Goal: Transaction & Acquisition: Download file/media

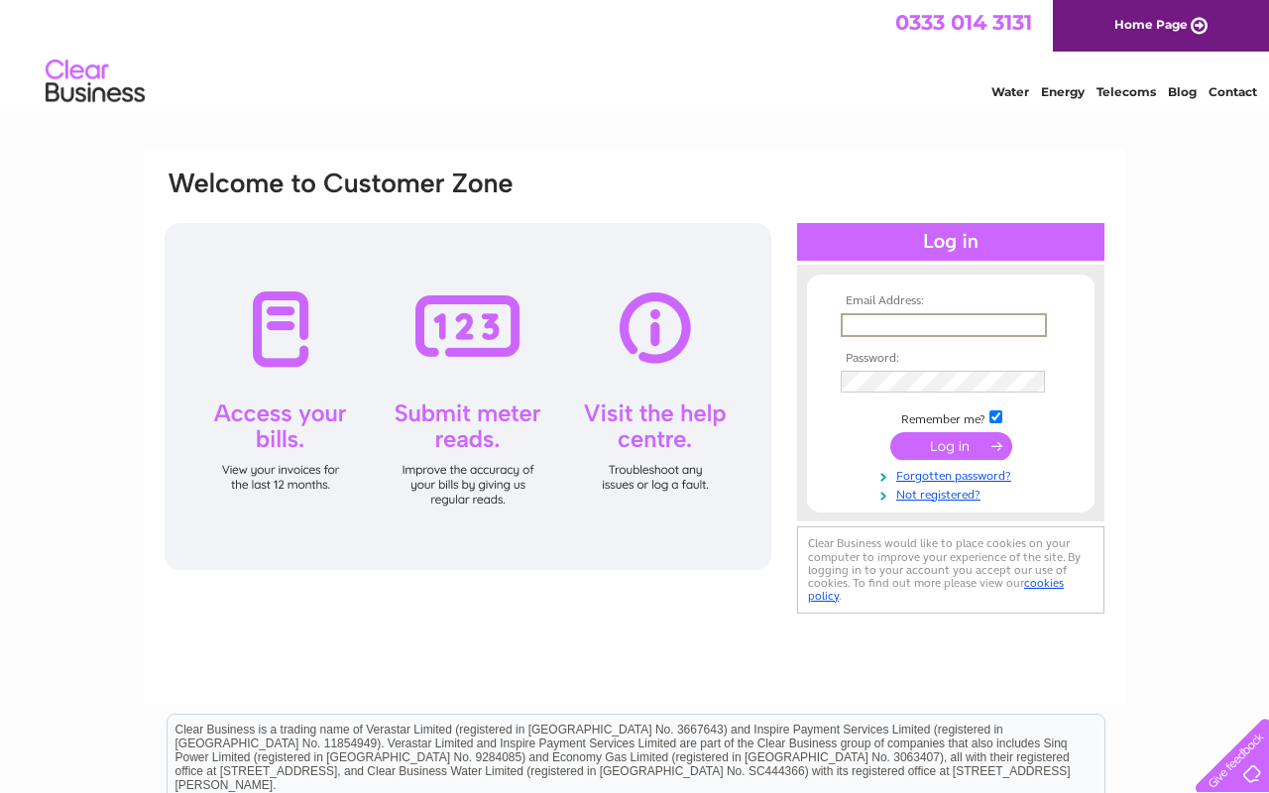
click at [857, 322] on input "text" at bounding box center [944, 325] width 206 height 24
type input "info@edinburghdrawingschool.co.uk"
click at [991, 452] on input "submit" at bounding box center [952, 446] width 122 height 28
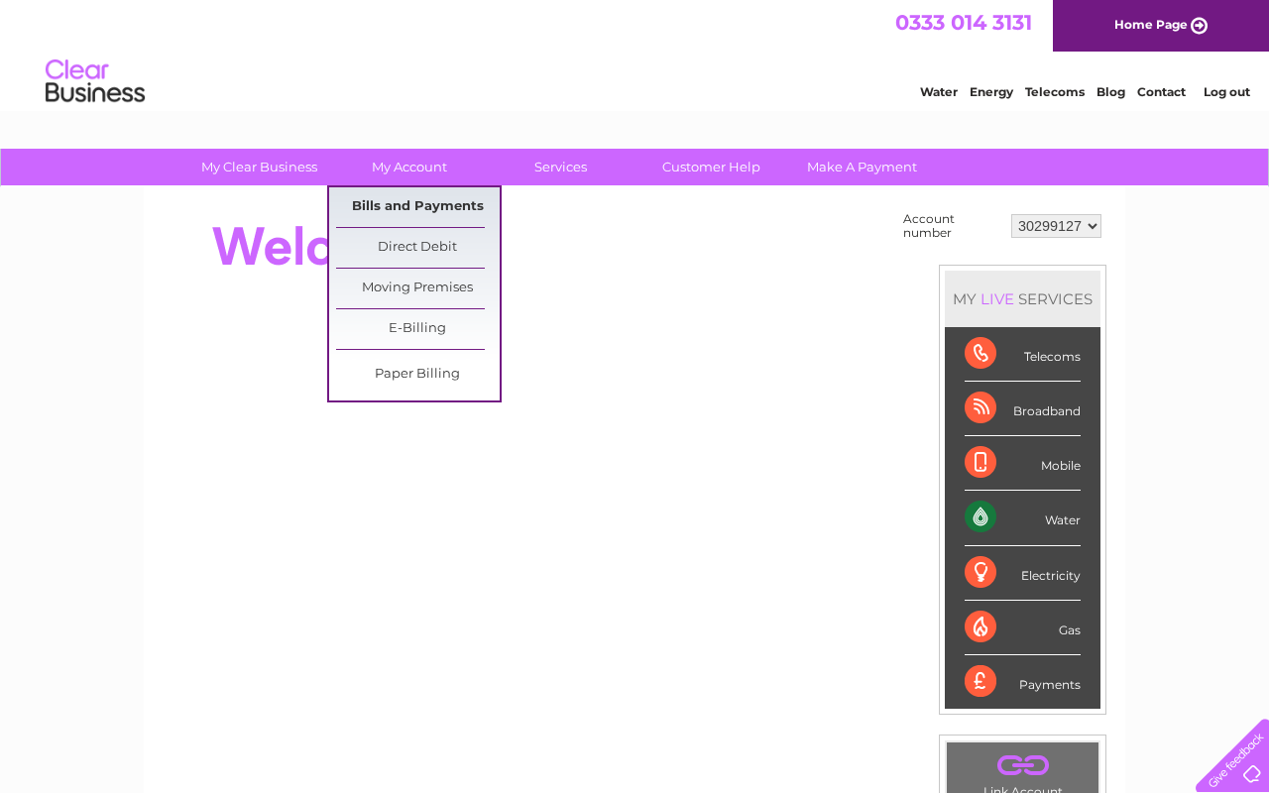
click at [424, 206] on link "Bills and Payments" at bounding box center [418, 207] width 164 height 40
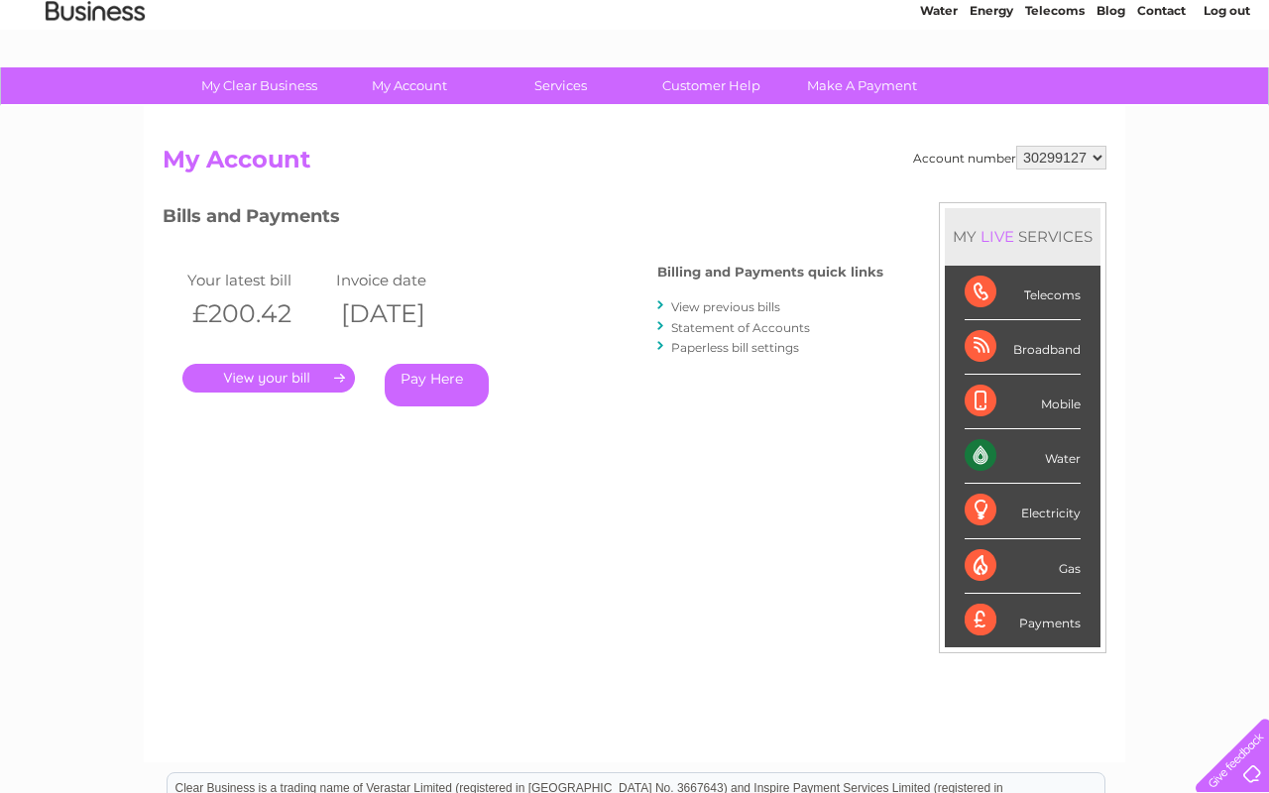
scroll to position [82, 0]
click at [324, 385] on link "." at bounding box center [268, 377] width 173 height 29
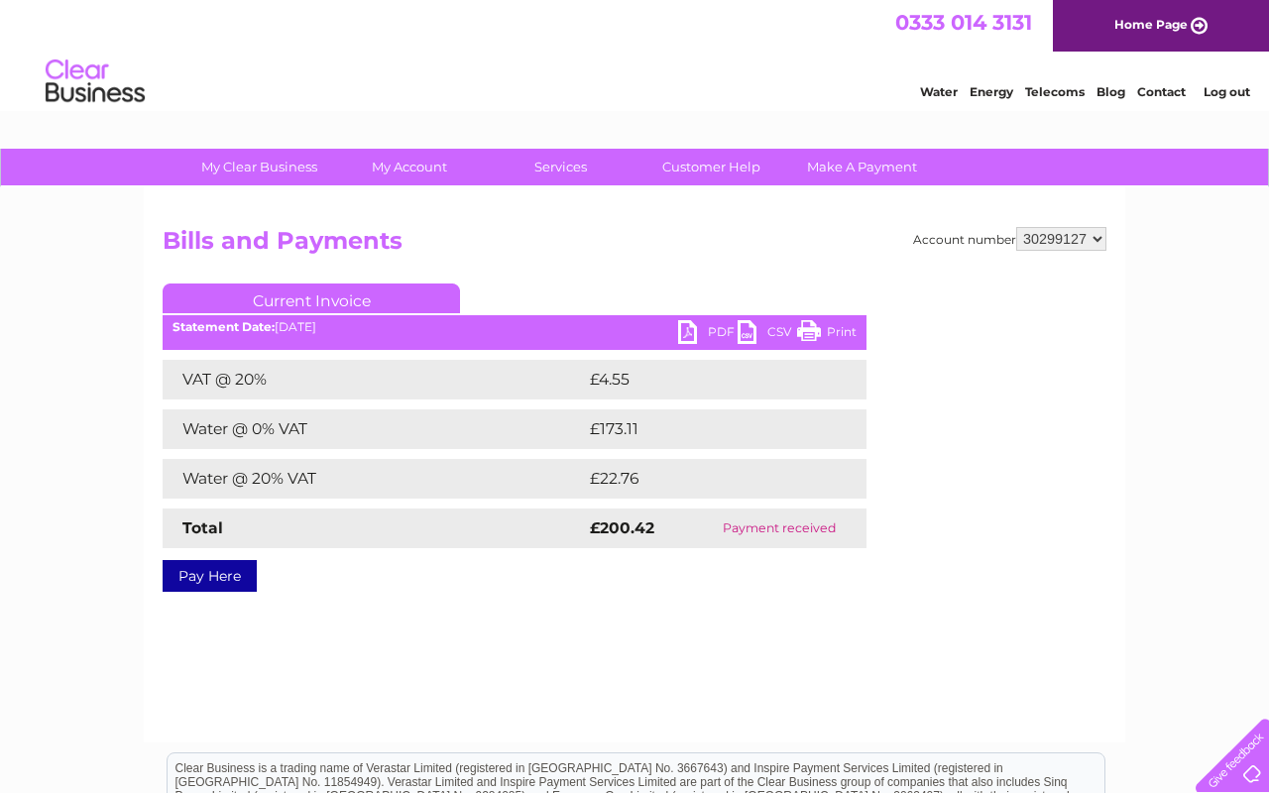
click at [719, 333] on link "PDF" at bounding box center [707, 334] width 59 height 29
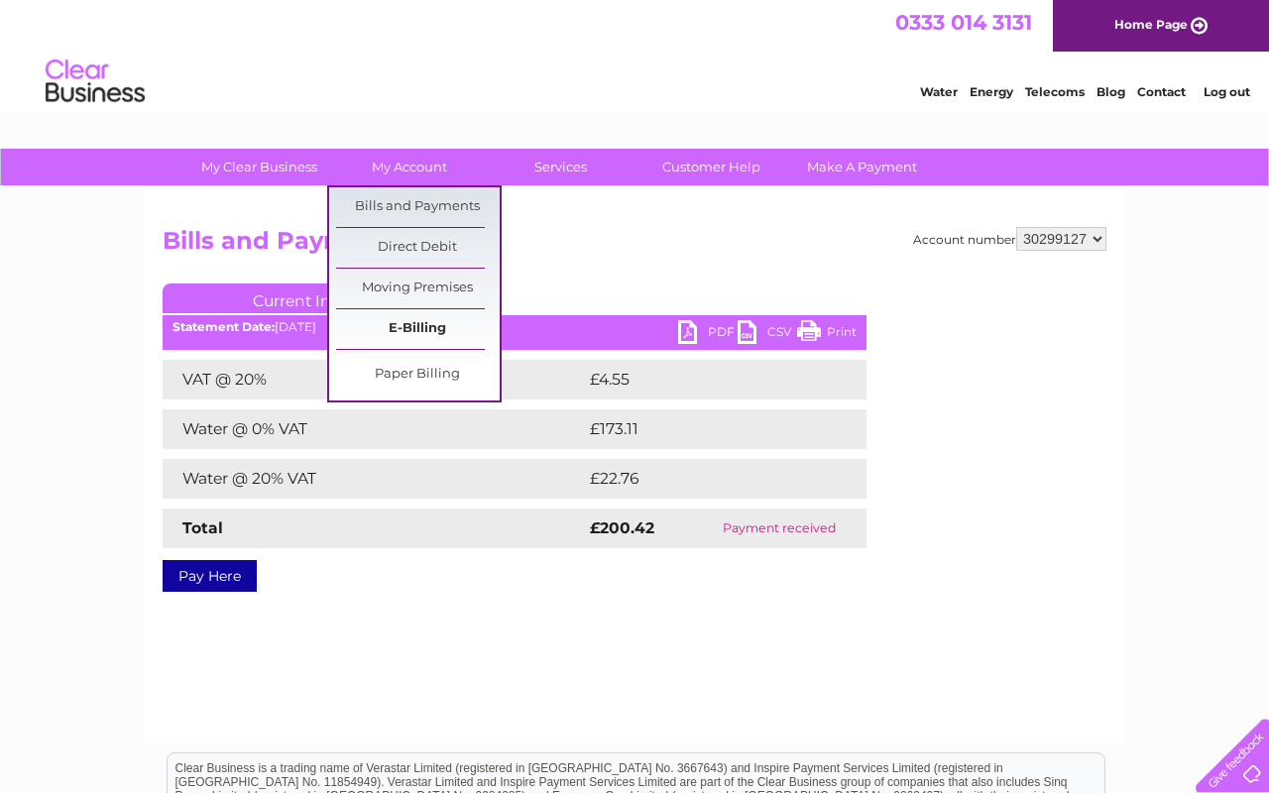
click at [427, 331] on link "E-Billing" at bounding box center [418, 329] width 164 height 40
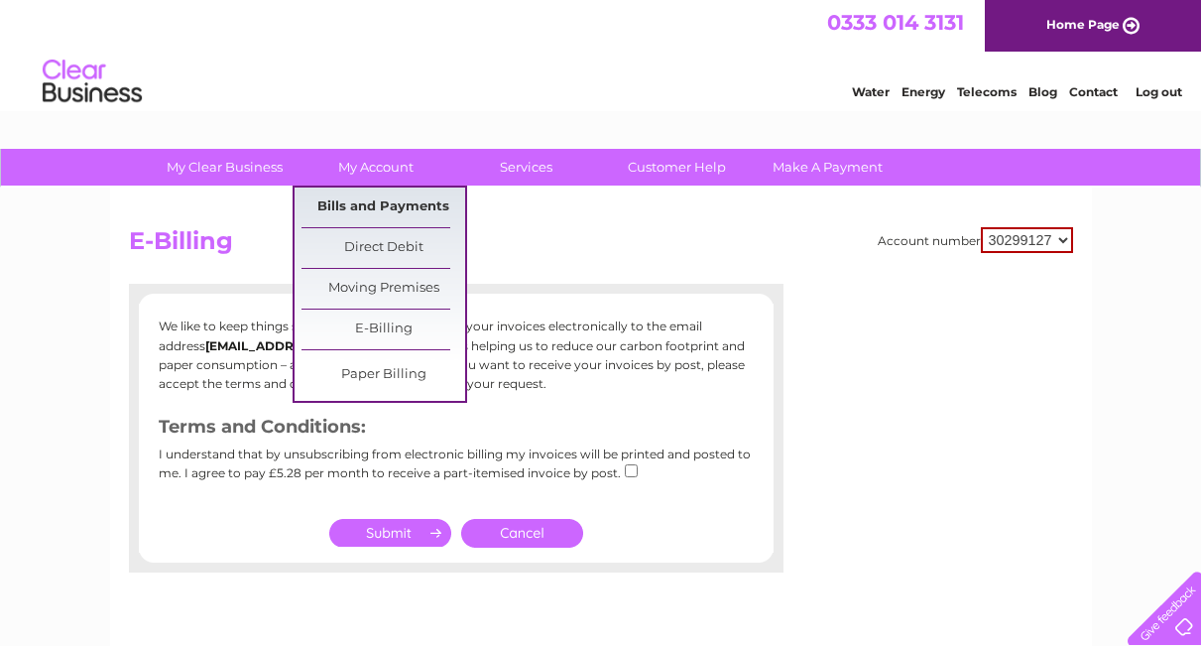
click at [393, 206] on link "Bills and Payments" at bounding box center [383, 207] width 164 height 40
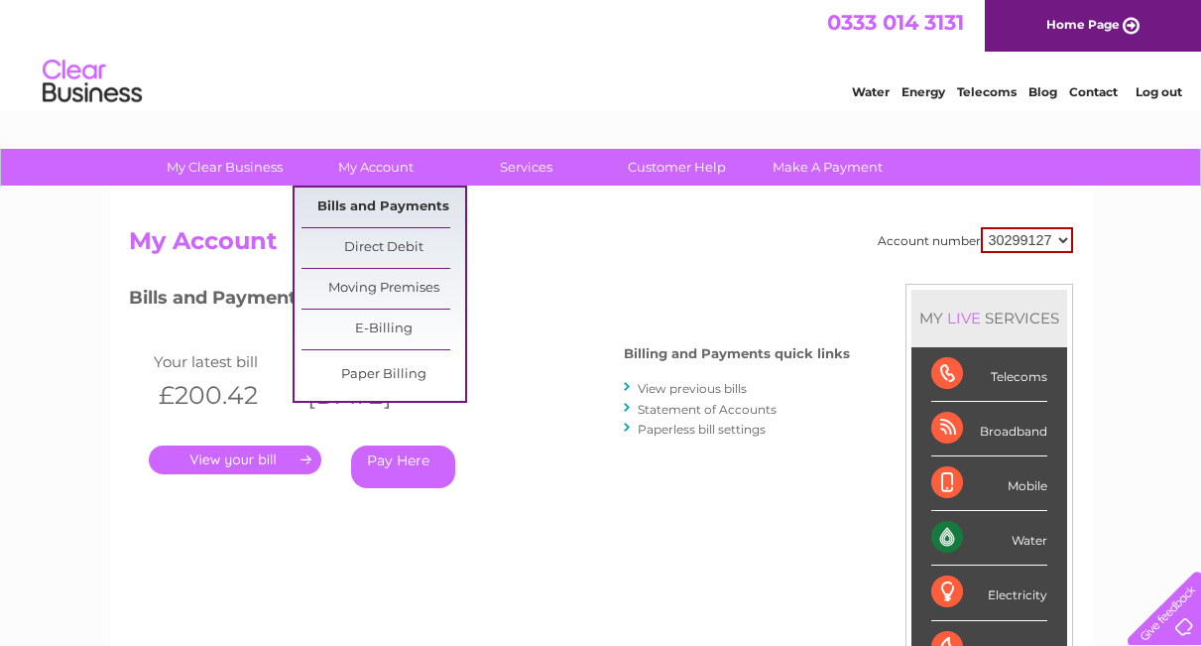
click at [402, 205] on link "Bills and Payments" at bounding box center [383, 207] width 164 height 40
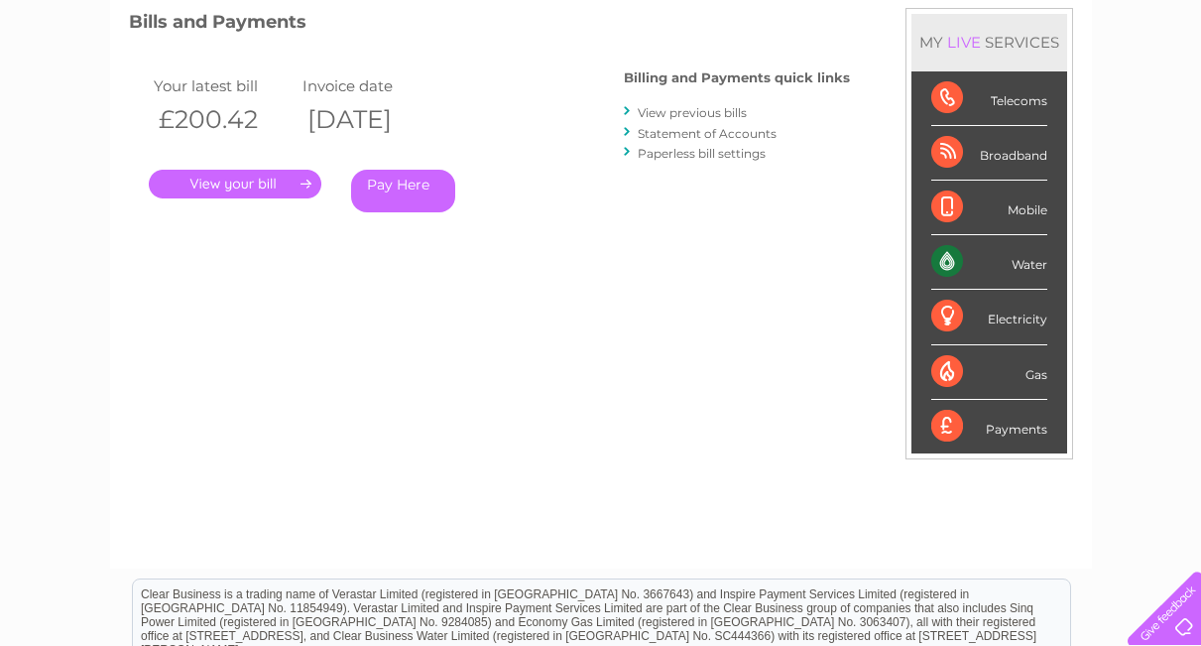
scroll to position [259, 0]
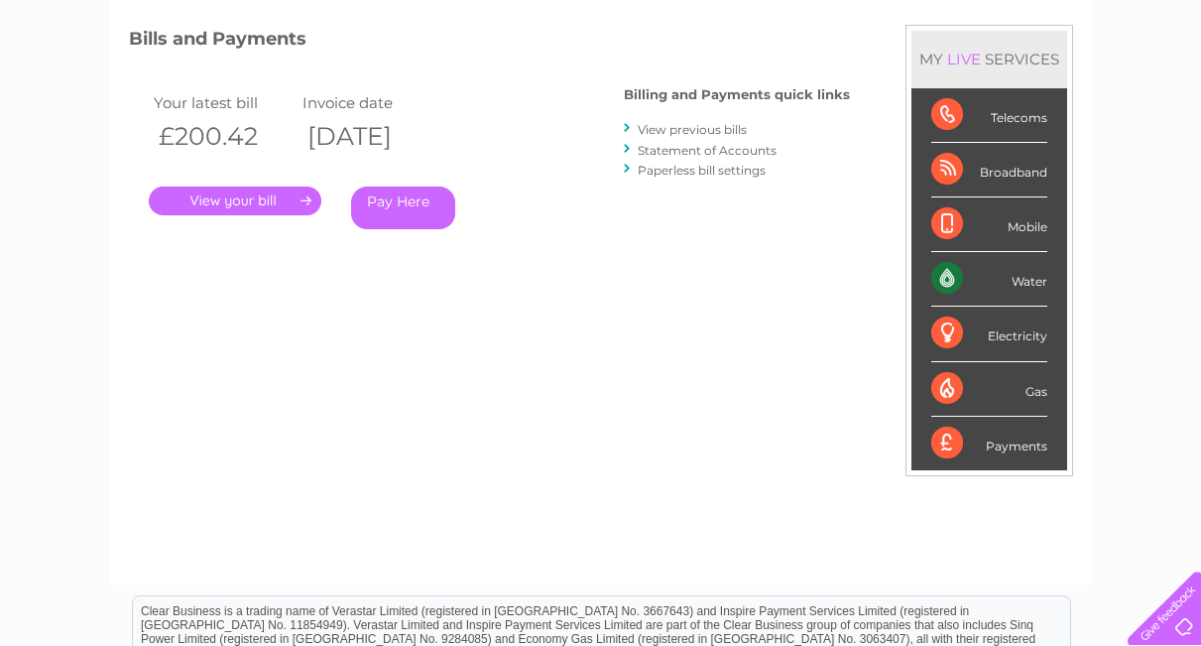
click at [722, 127] on link "View previous bills" at bounding box center [692, 129] width 109 height 15
click at [668, 128] on link "View previous bills" at bounding box center [692, 129] width 109 height 15
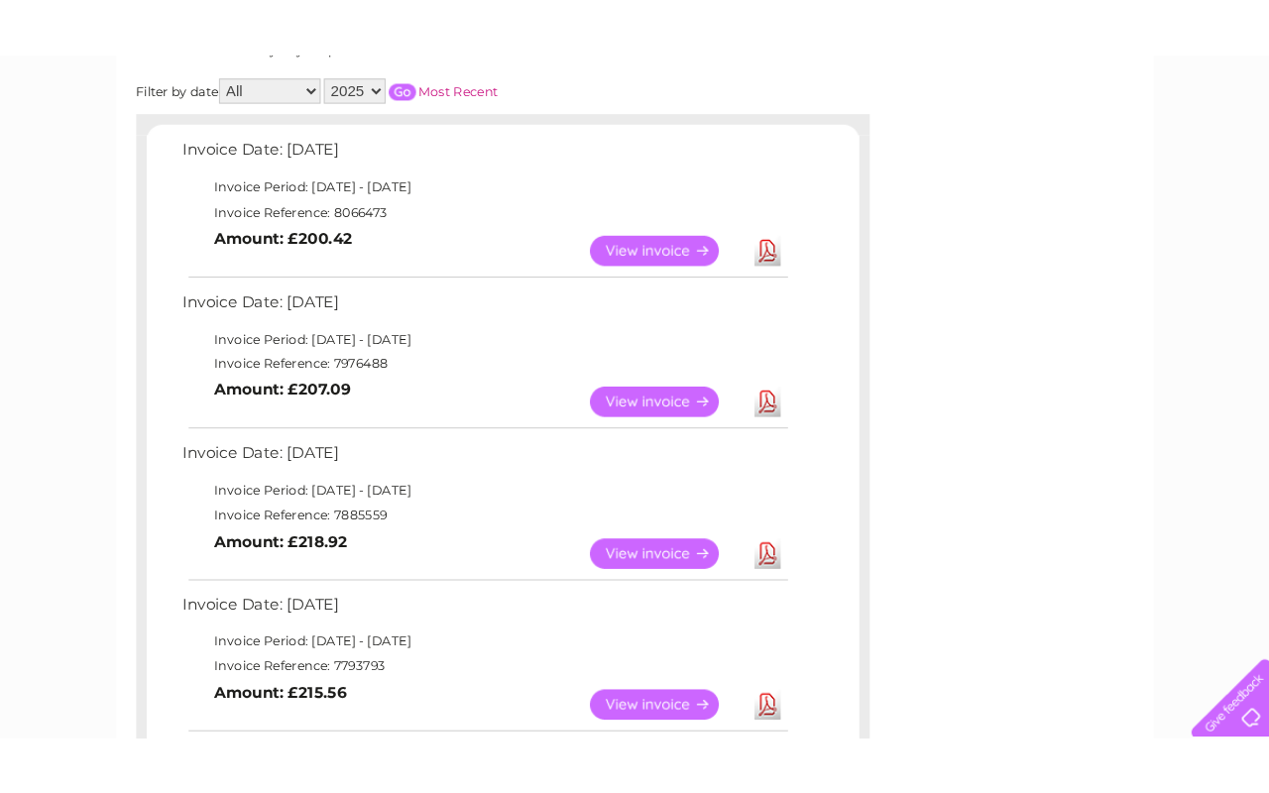
scroll to position [326, 0]
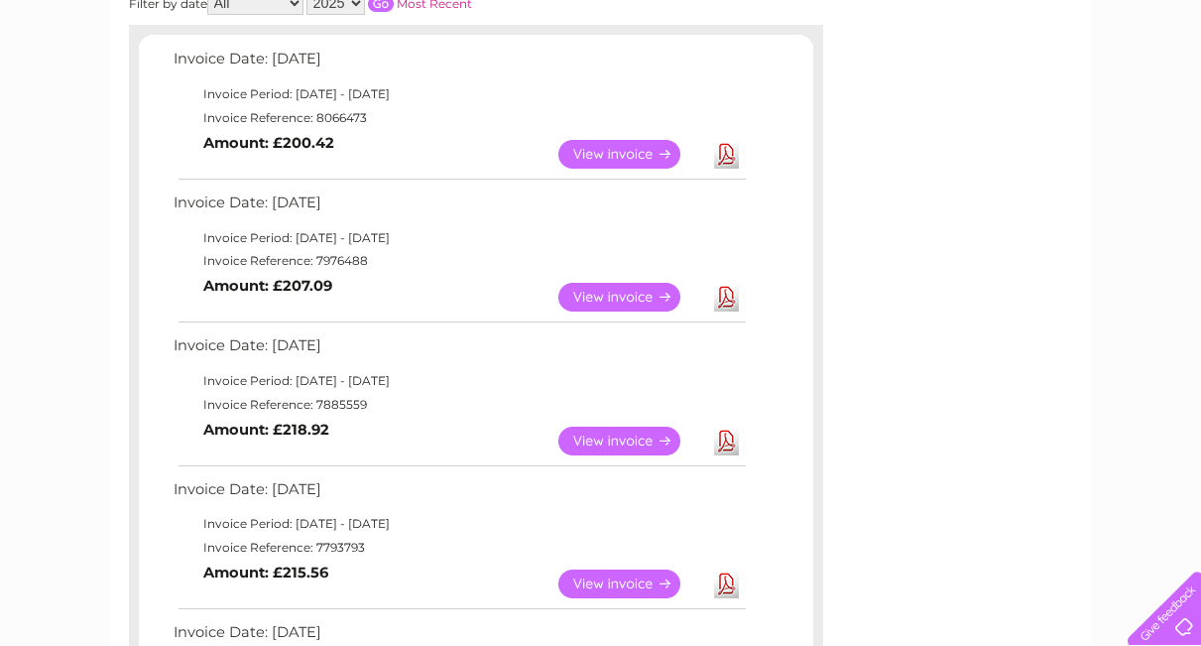
click at [727, 298] on link "Download" at bounding box center [726, 297] width 25 height 29
click at [726, 448] on link "Download" at bounding box center [726, 440] width 25 height 29
